Goal: Transaction & Acquisition: Purchase product/service

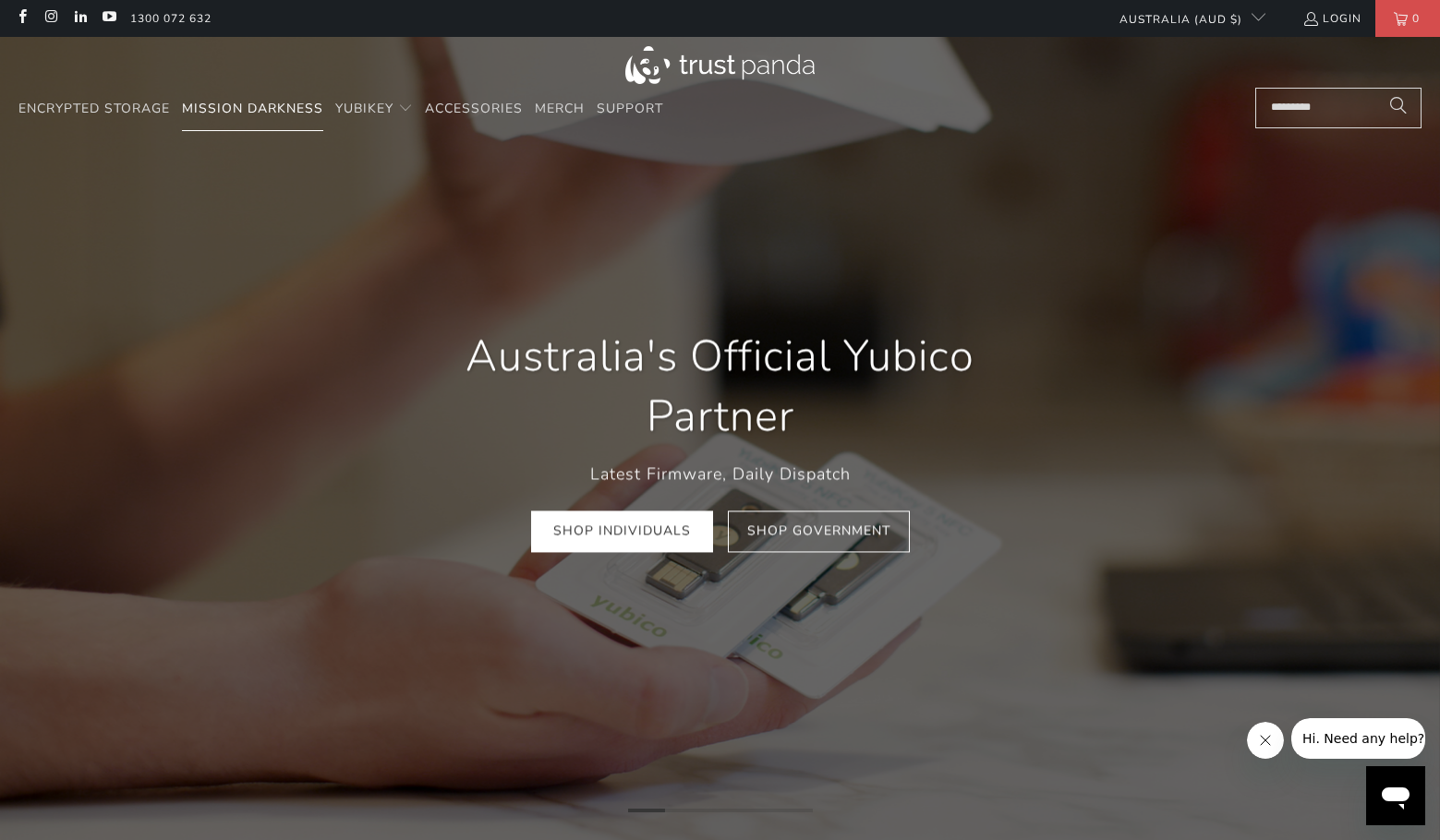
scroll to position [0, 275]
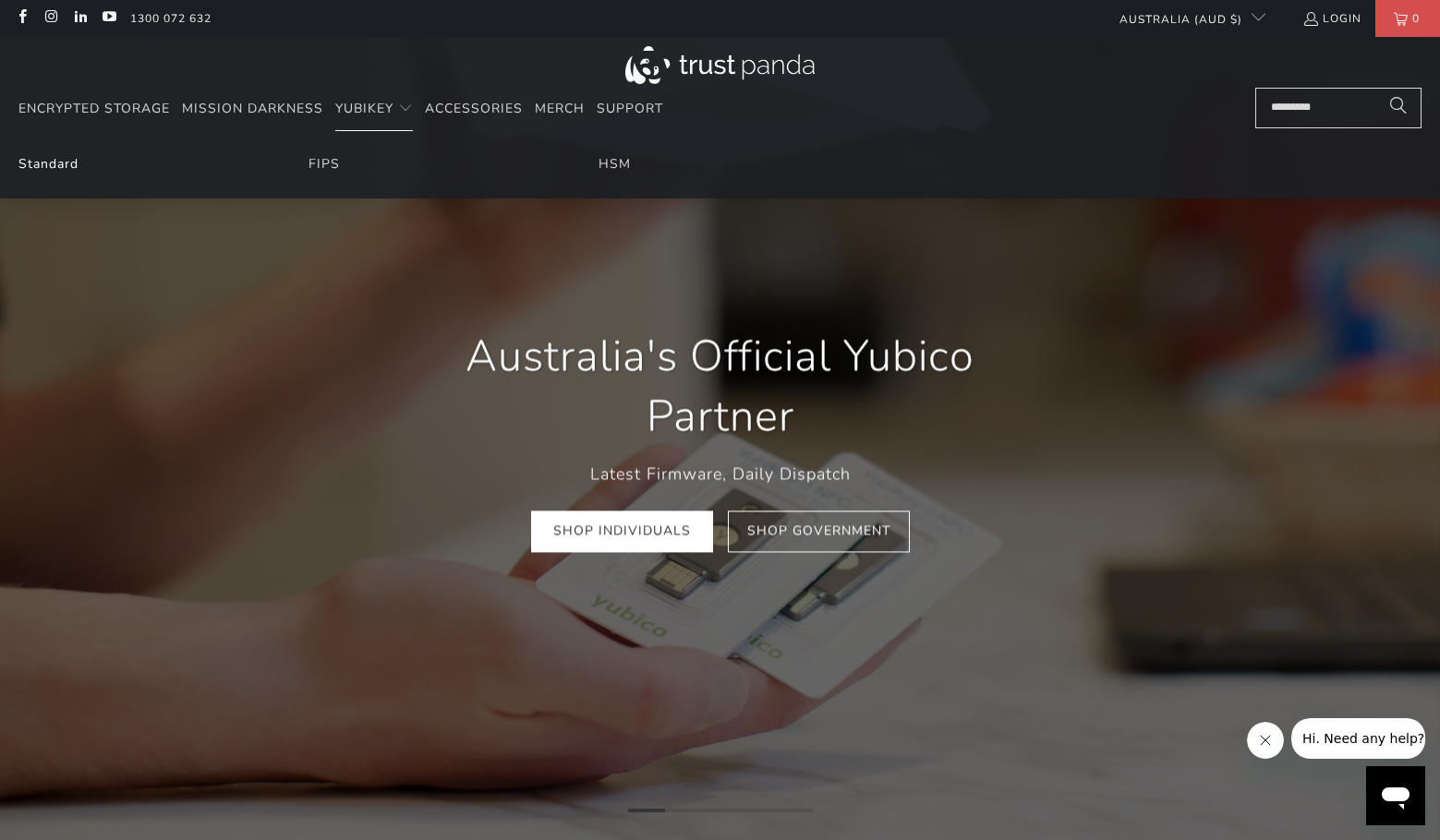
click at [57, 164] on link "Standard" at bounding box center [48, 164] width 60 height 18
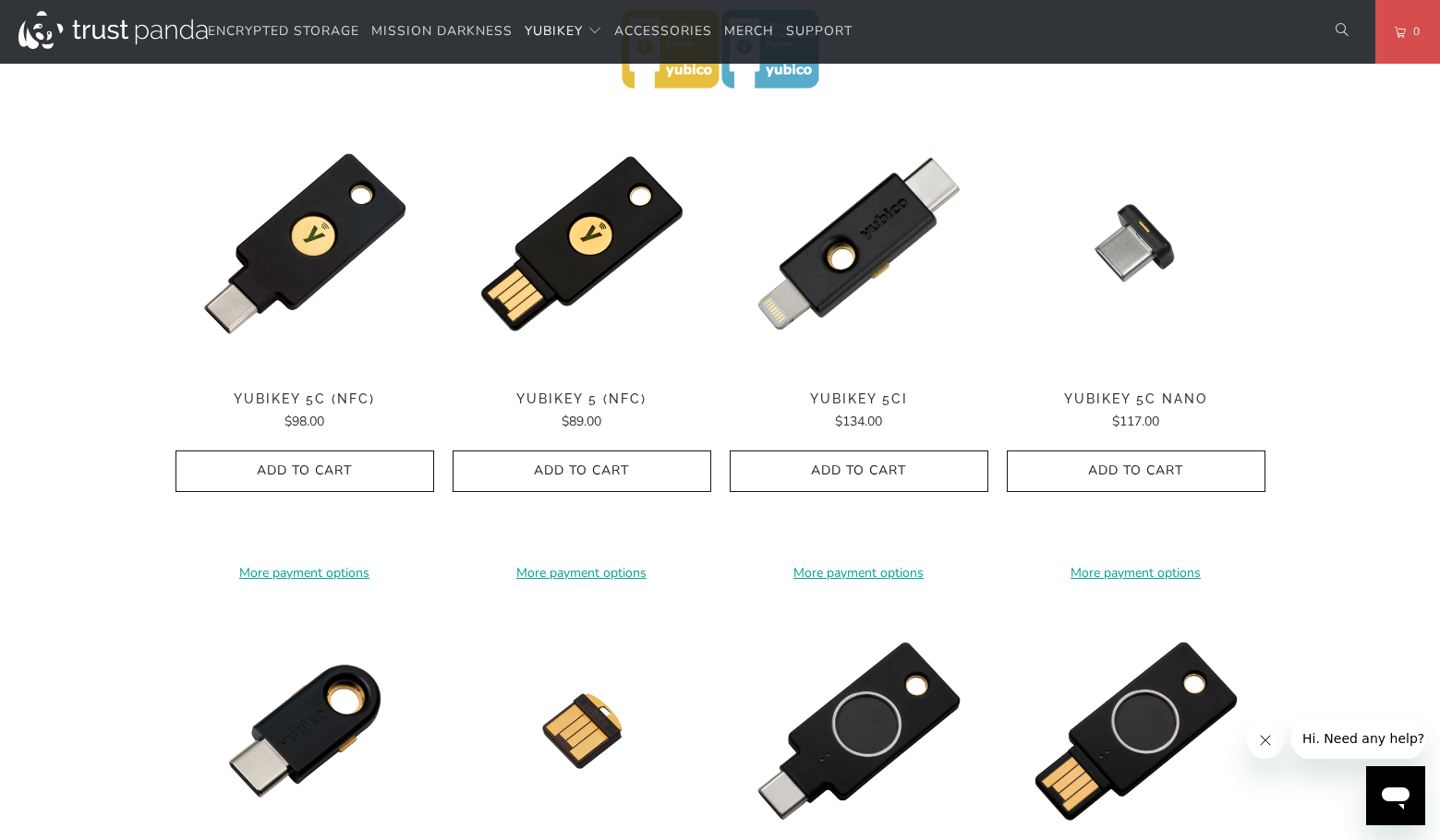
scroll to position [898, 0]
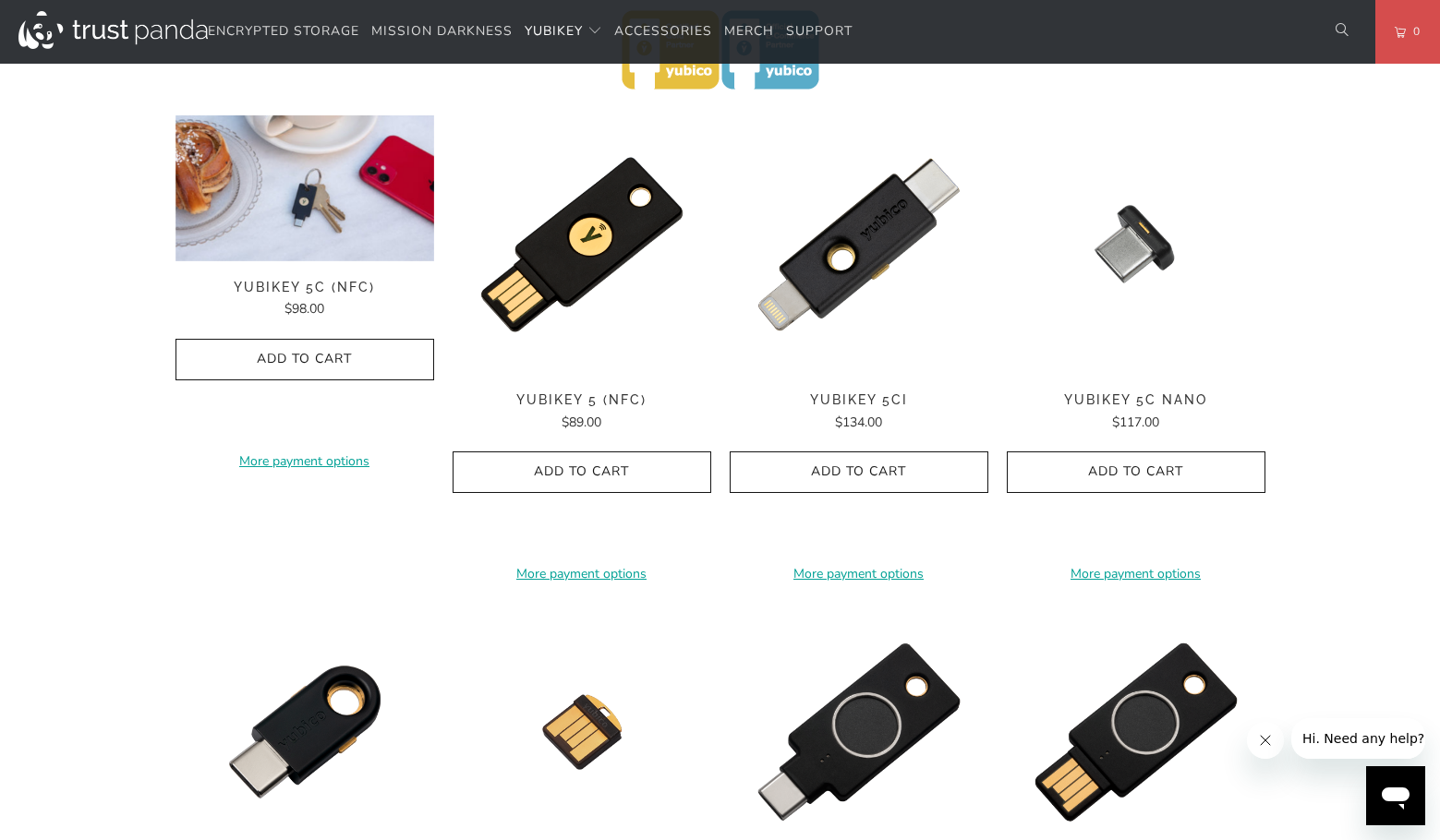
click at [331, 219] on img at bounding box center [305, 189] width 259 height 146
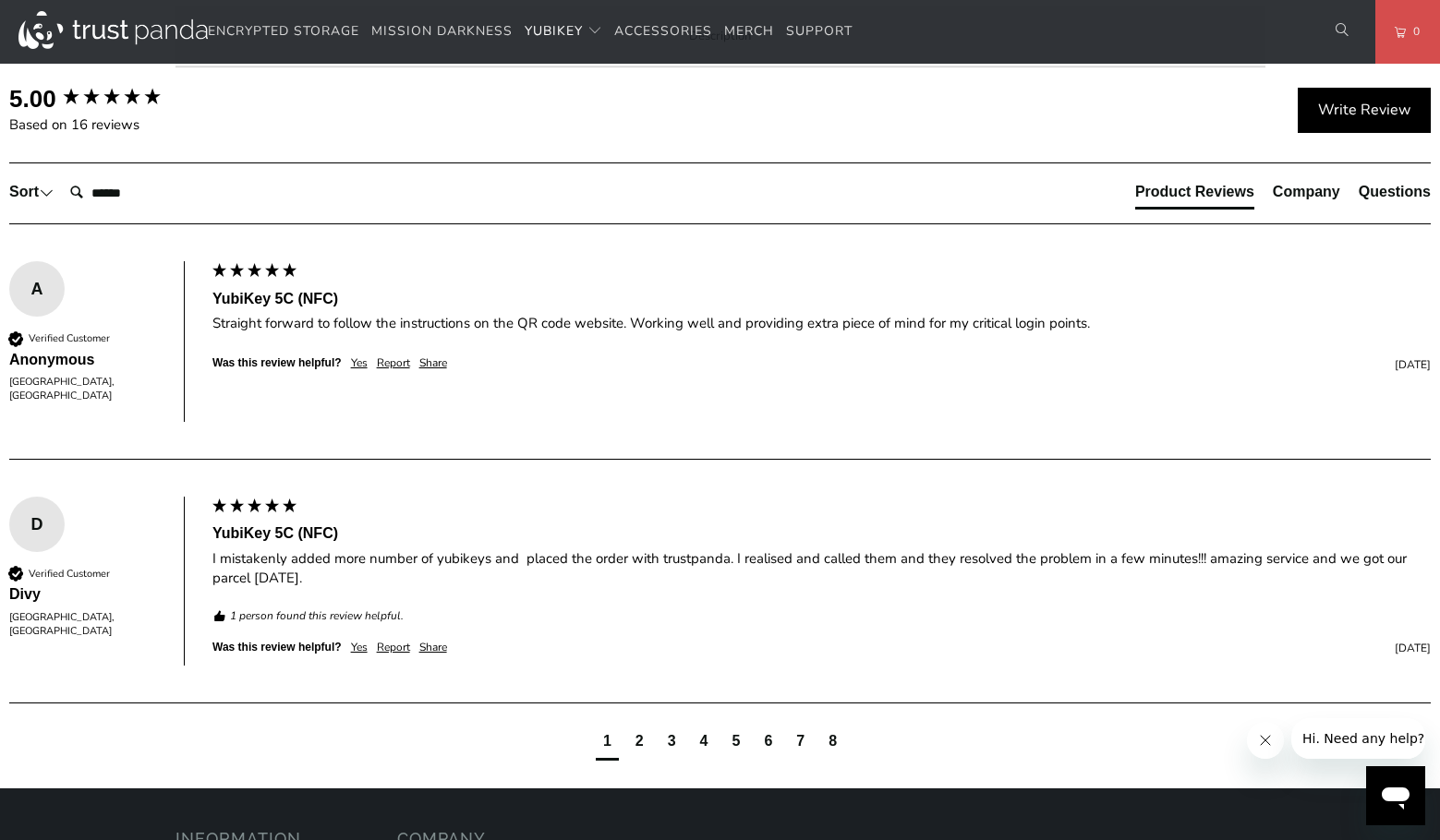
scroll to position [1018, 0]
click at [0, 0] on span "Enterprise and Government" at bounding box center [0, 0] width 0 height 0
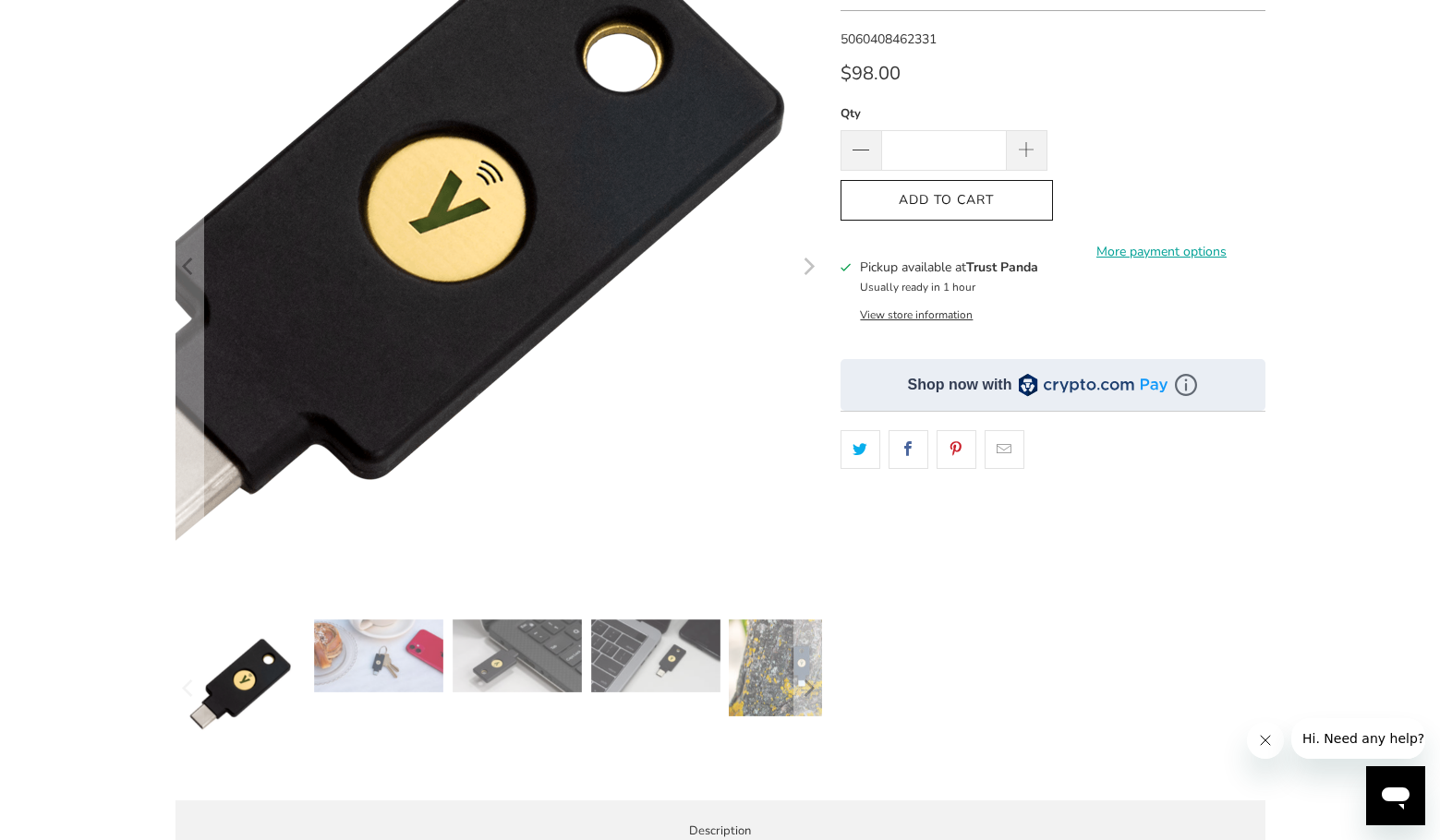
scroll to position [322, 0]
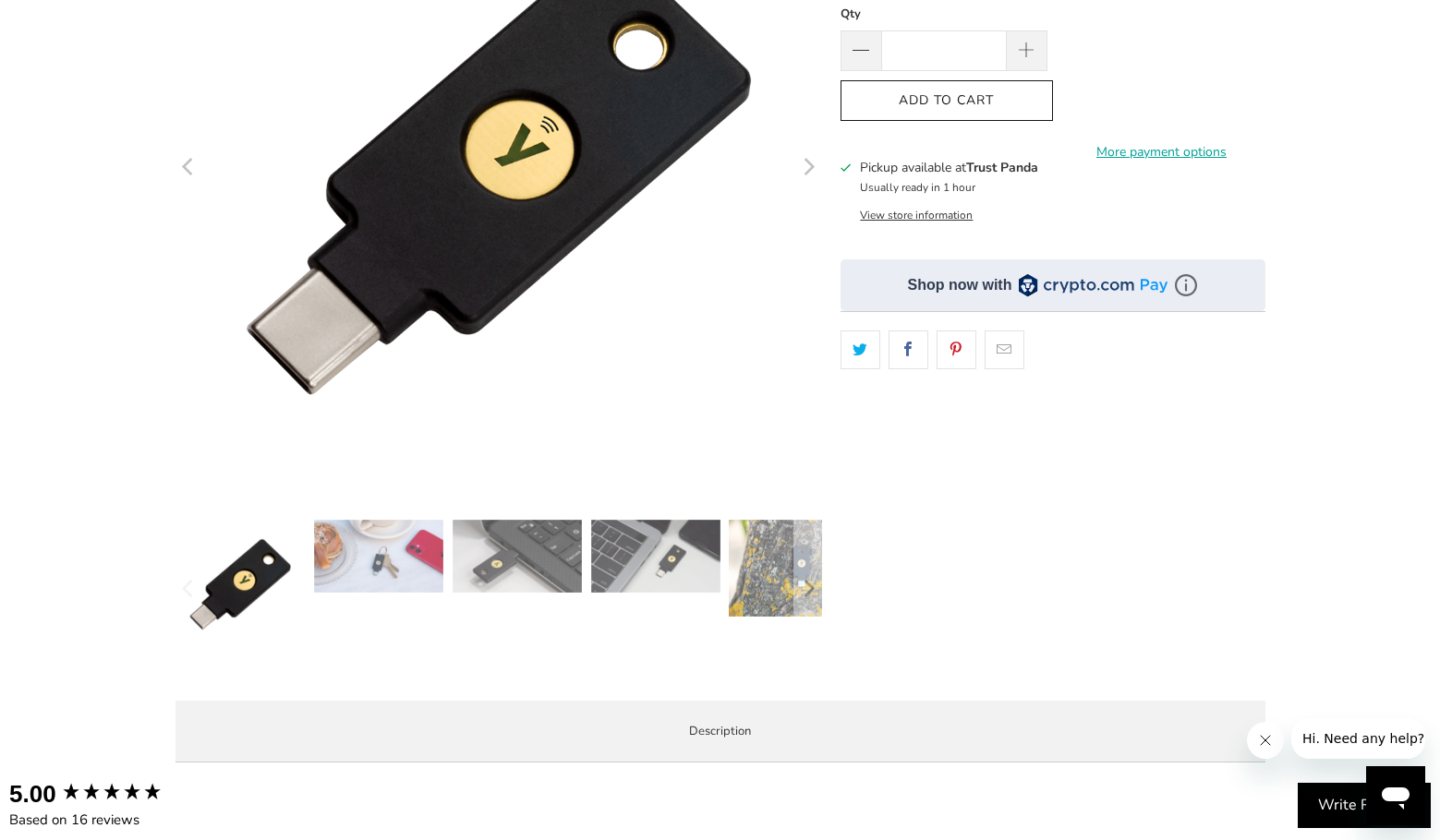
click at [409, 566] on img at bounding box center [378, 557] width 129 height 73
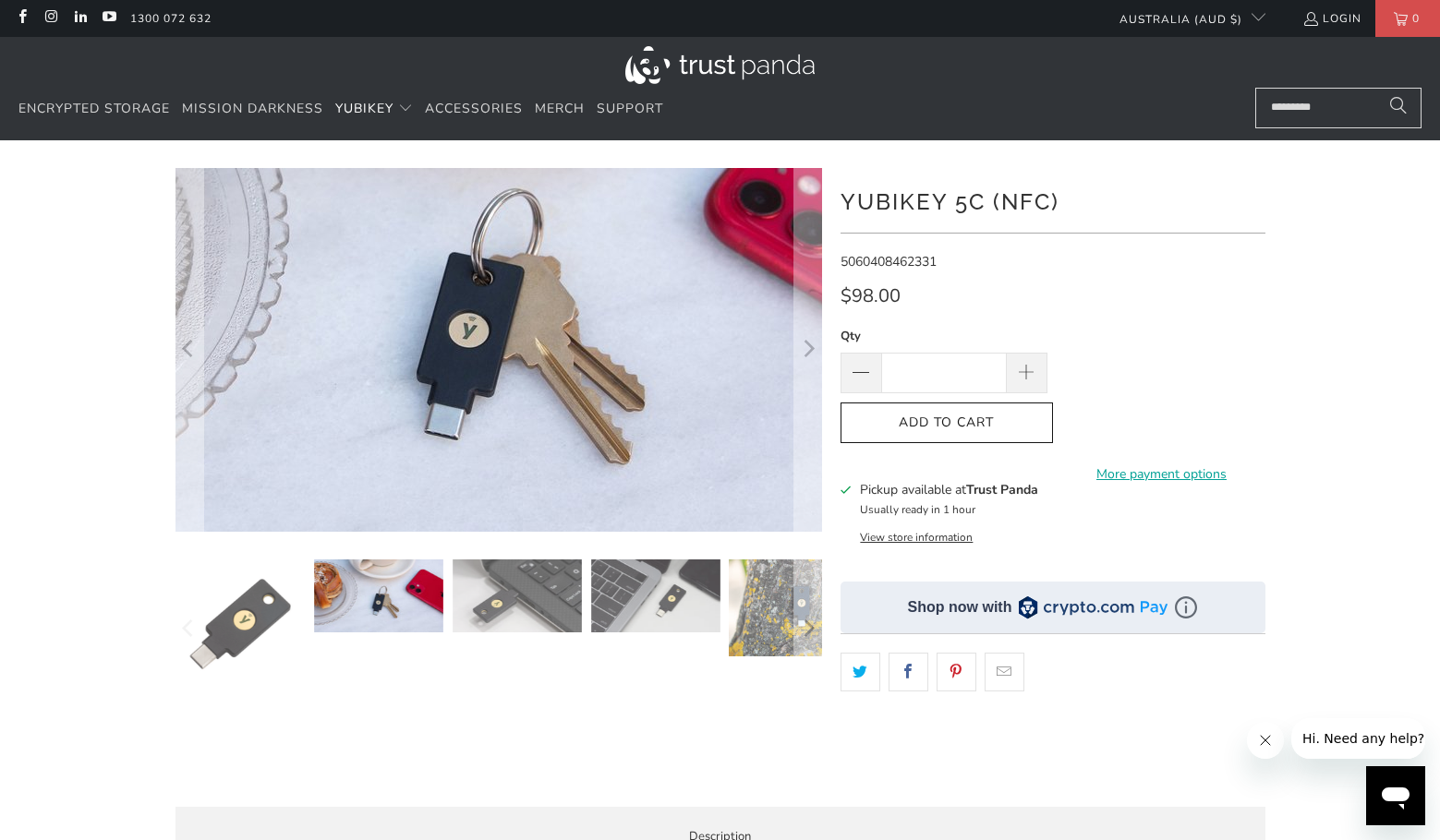
scroll to position [0, 0]
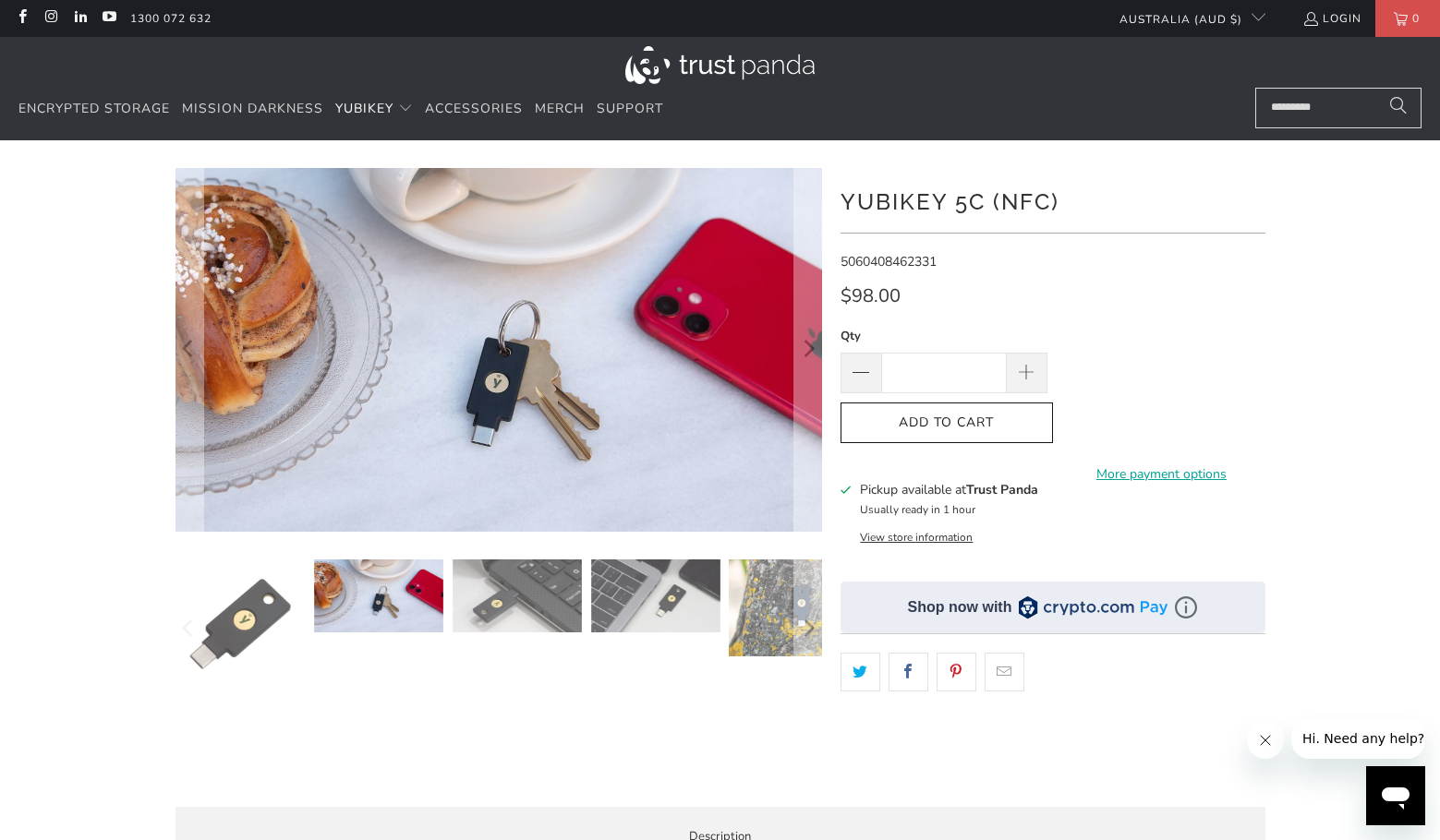
click at [515, 583] on img at bounding box center [517, 596] width 129 height 73
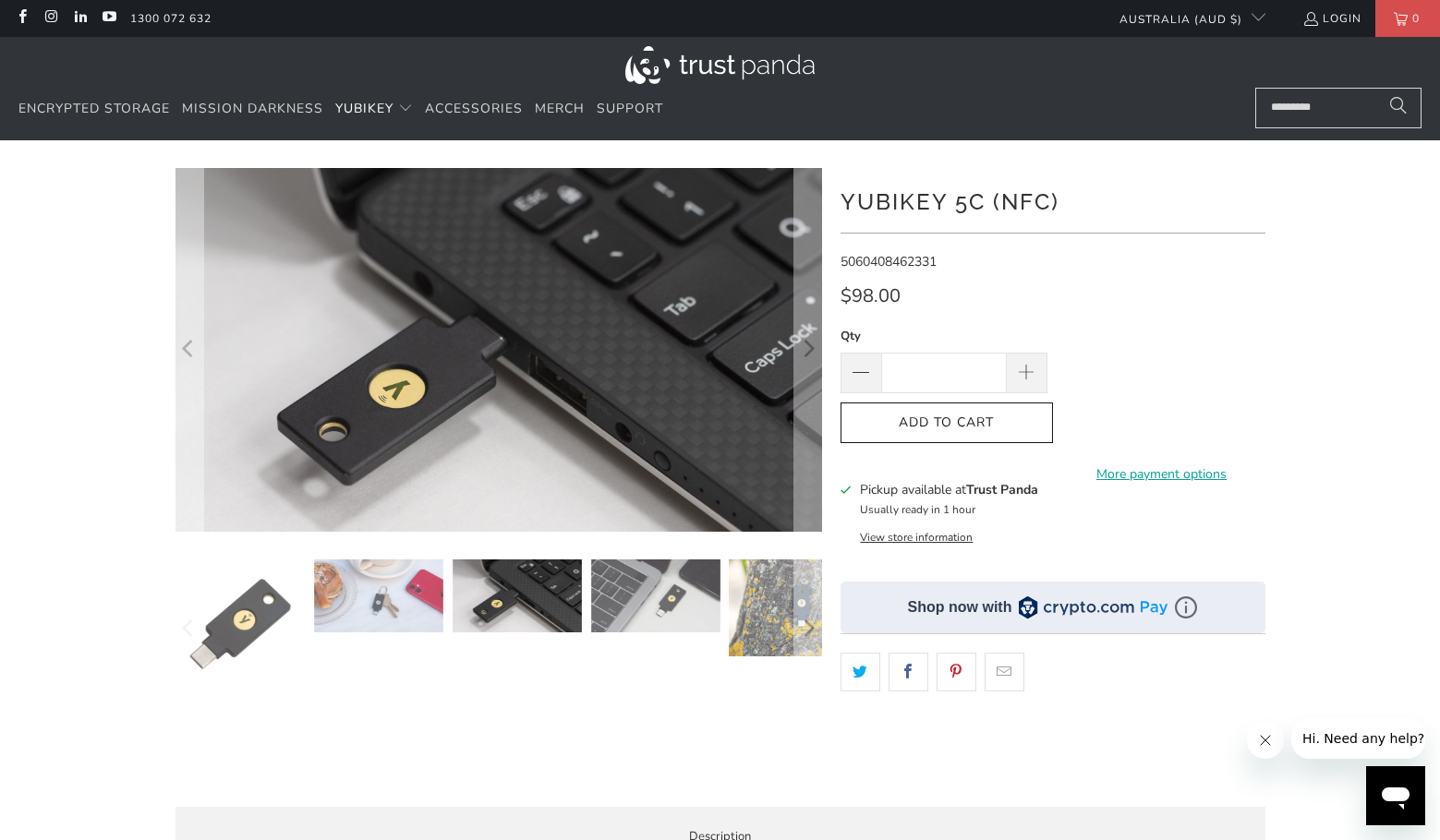
click at [658, 595] on img at bounding box center [656, 596] width 129 height 73
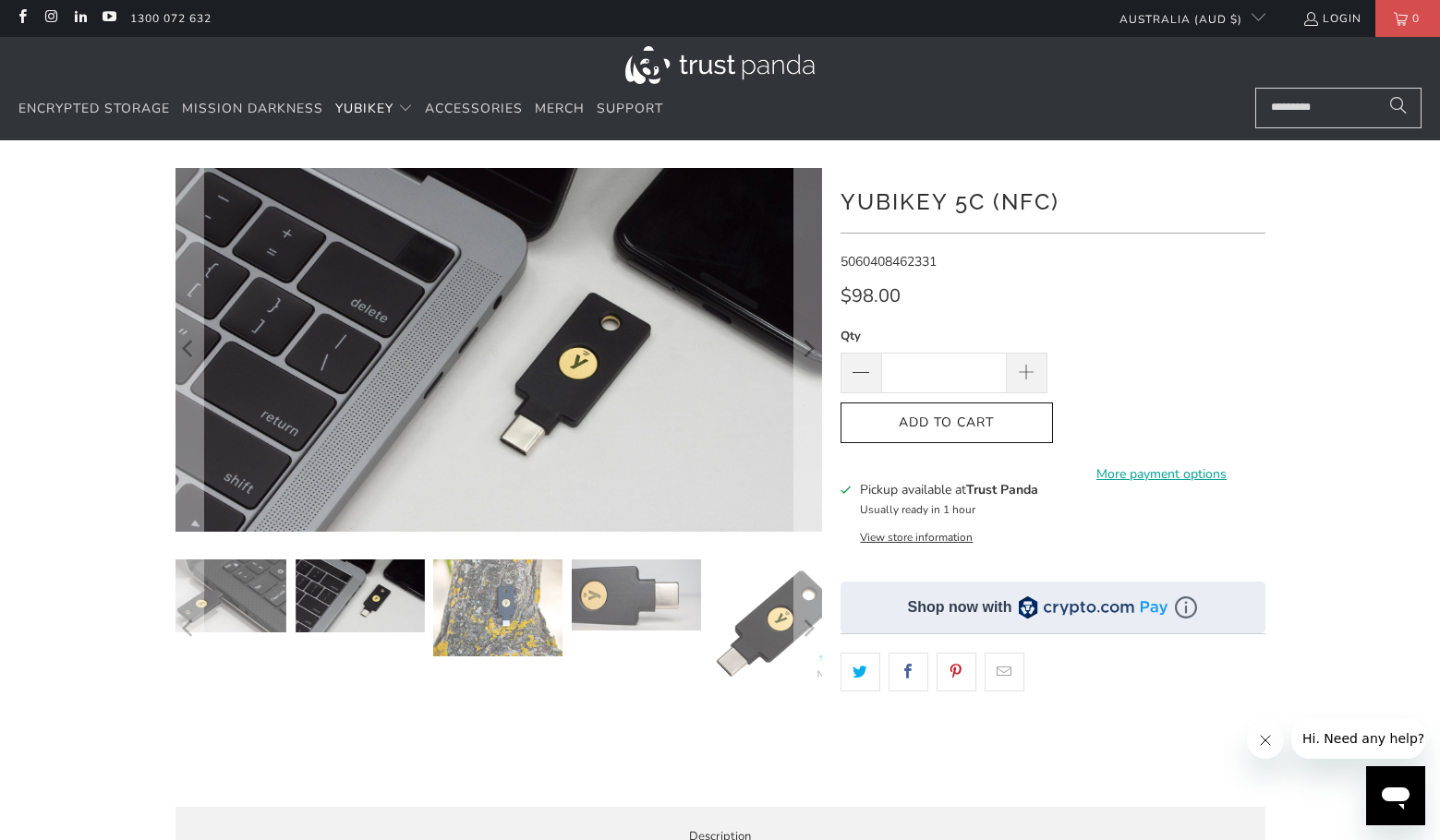
click at [621, 598] on img at bounding box center [636, 595] width 129 height 71
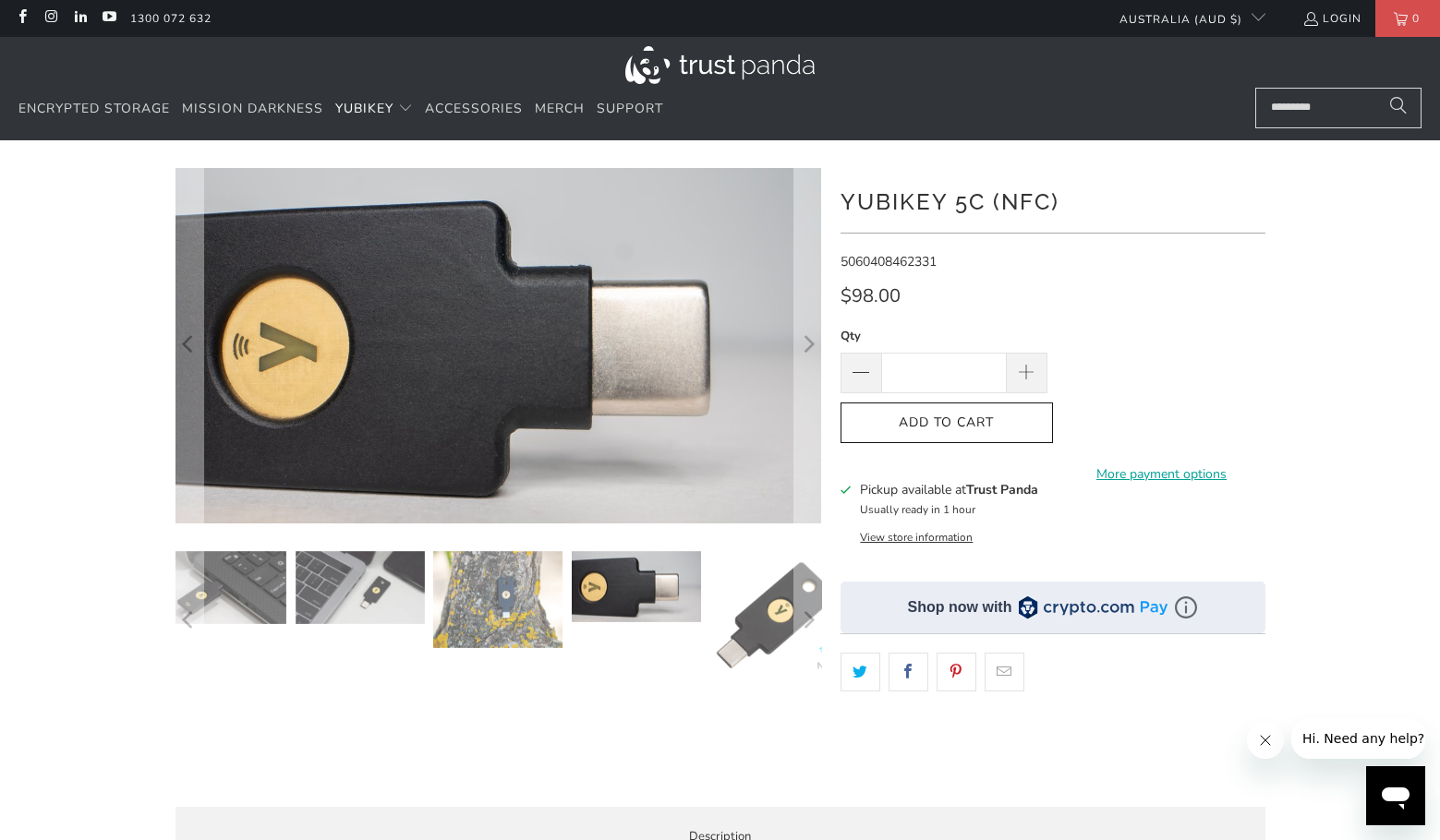
click at [533, 600] on img at bounding box center [498, 599] width 129 height 97
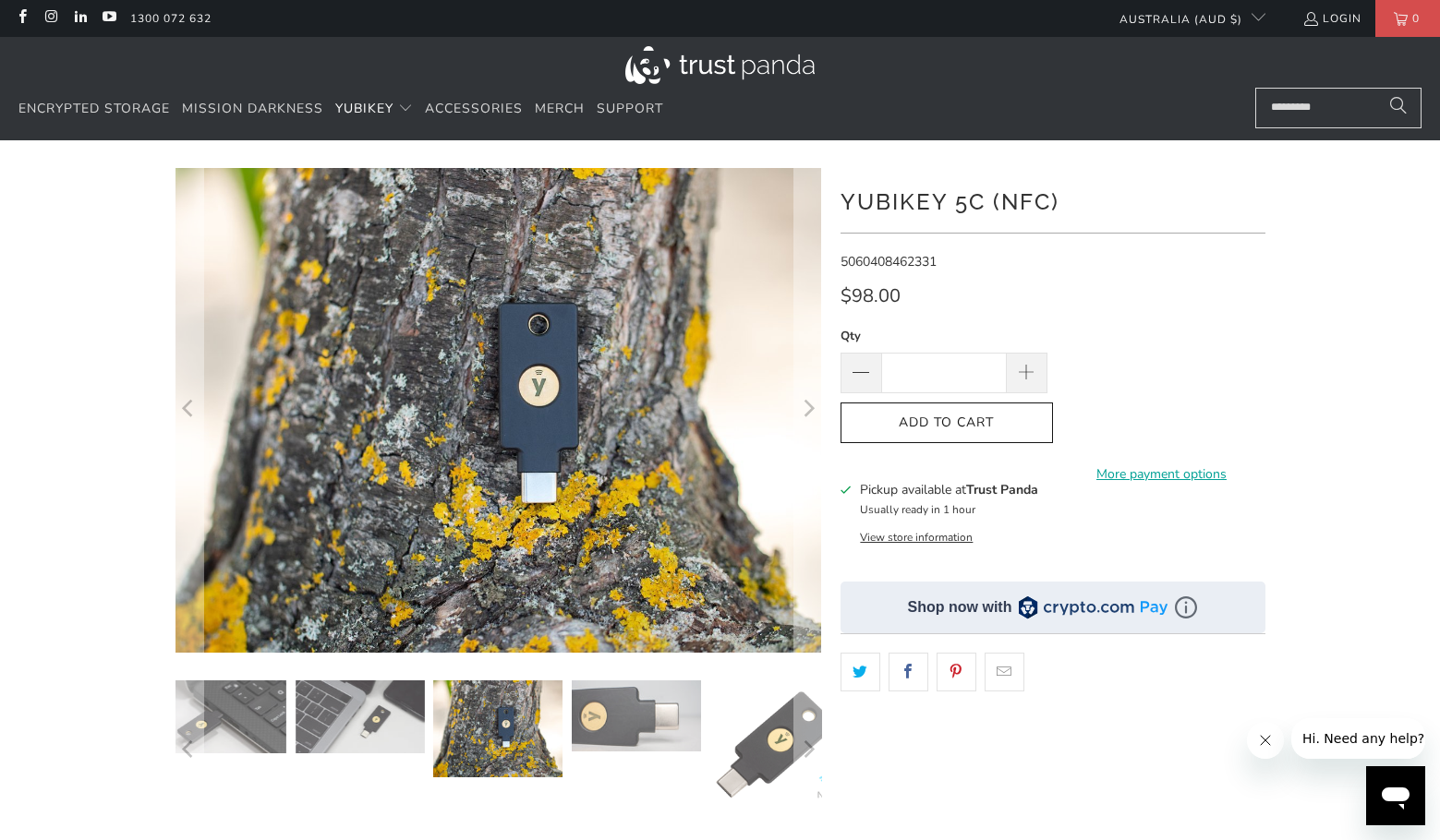
click at [1322, 565] on div at bounding box center [720, 553] width 1440 height 770
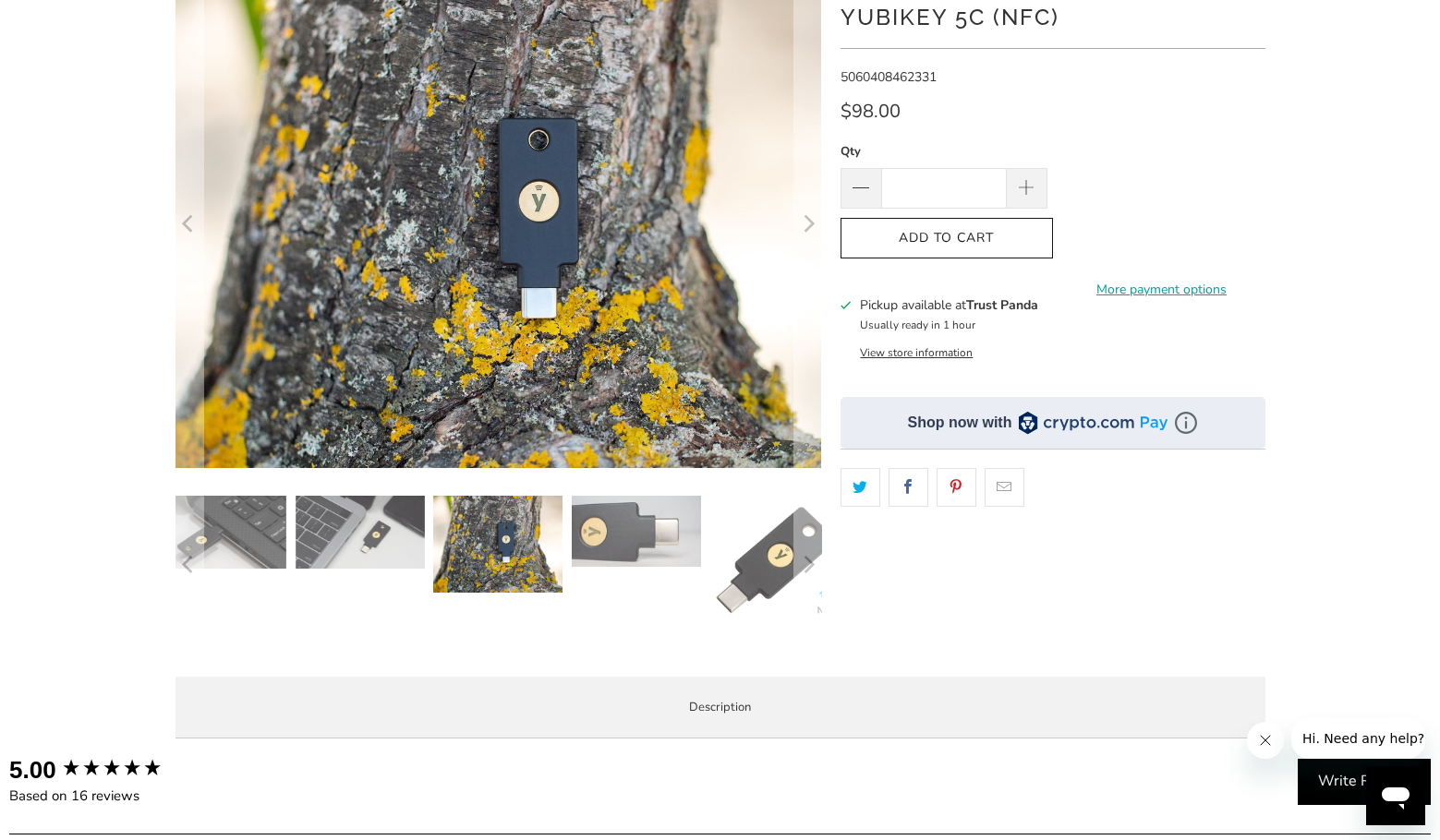
click at [1372, 620] on div at bounding box center [720, 368] width 1440 height 770
